Goal: Find specific page/section: Find specific page/section

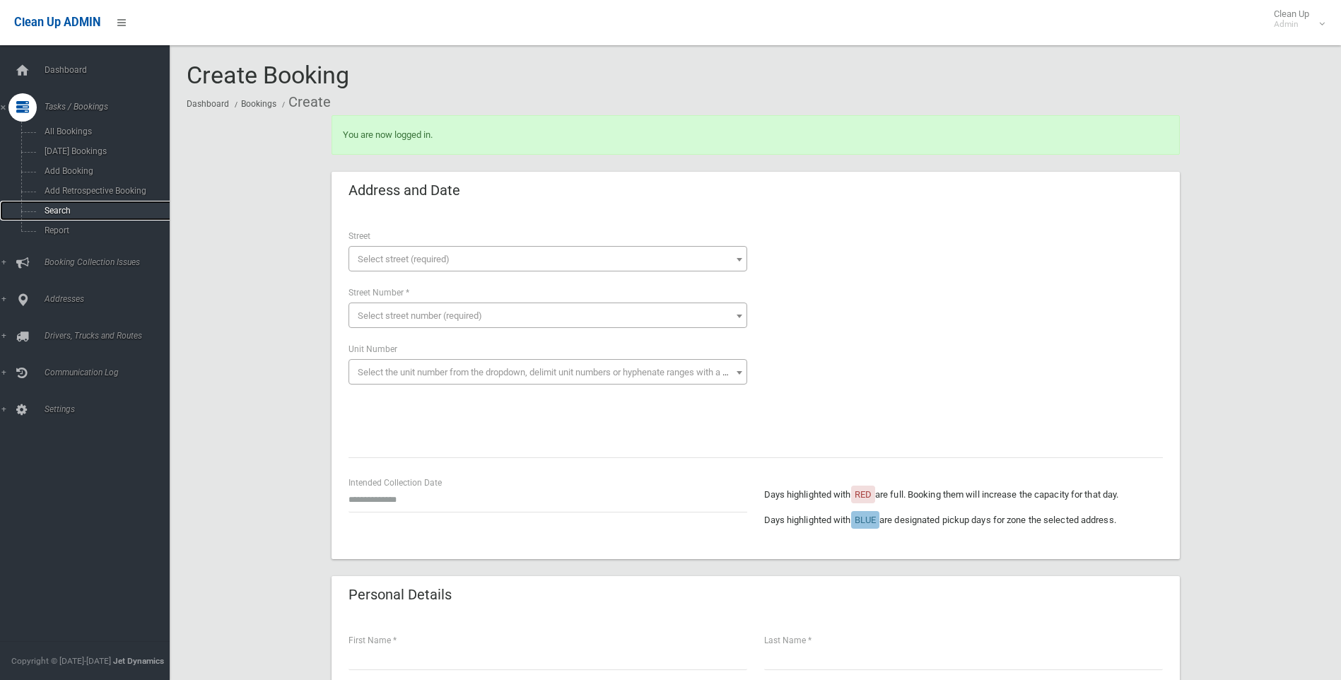
click at [84, 216] on link "Search" at bounding box center [90, 211] width 180 height 20
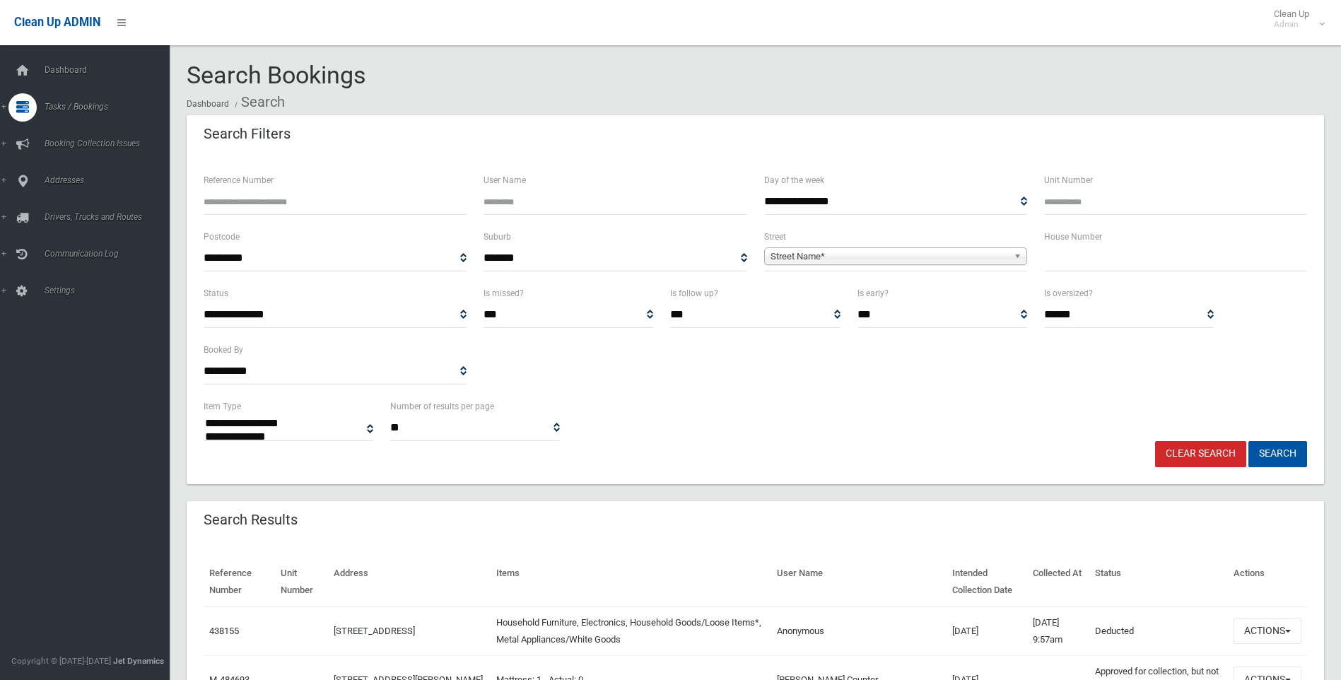
select select
